Goal: Task Accomplishment & Management: Use online tool/utility

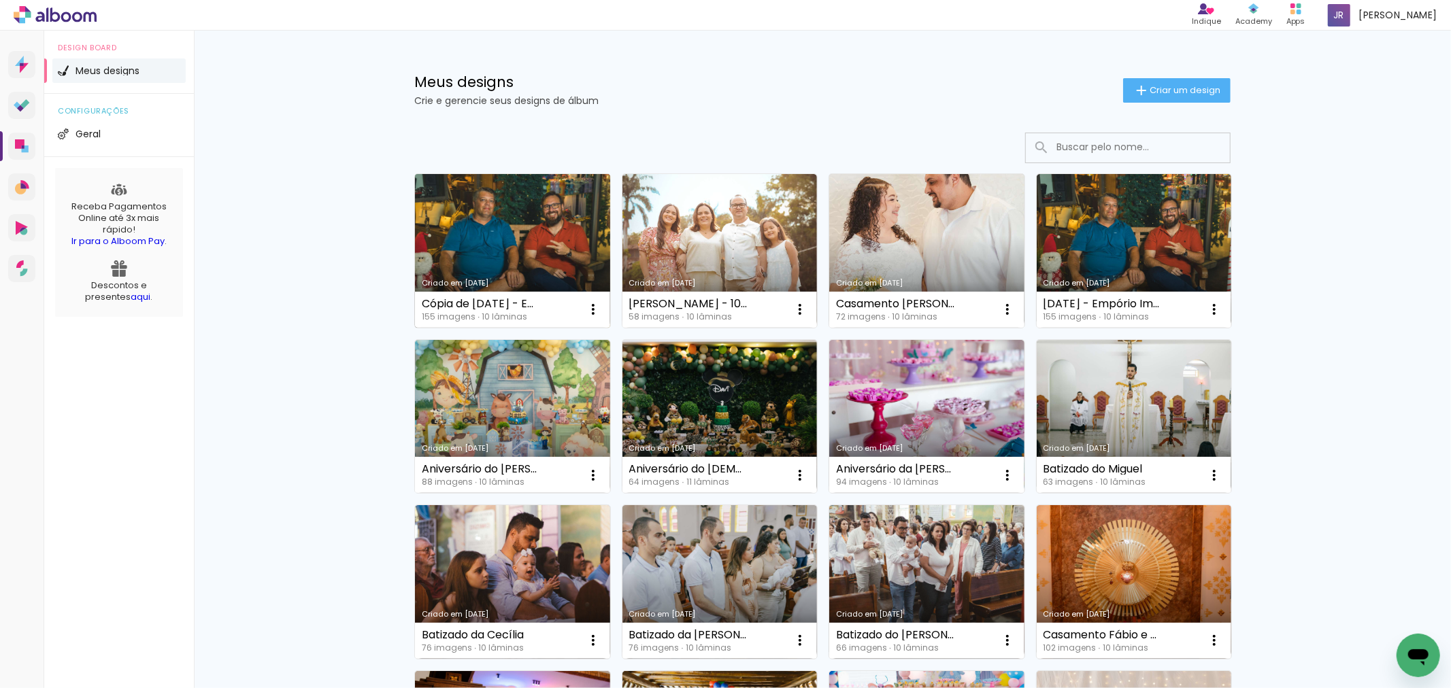
click at [543, 241] on link "Criado em [DATE]" at bounding box center [512, 251] width 195 height 154
